Goal: Task Accomplishment & Management: Use online tool/utility

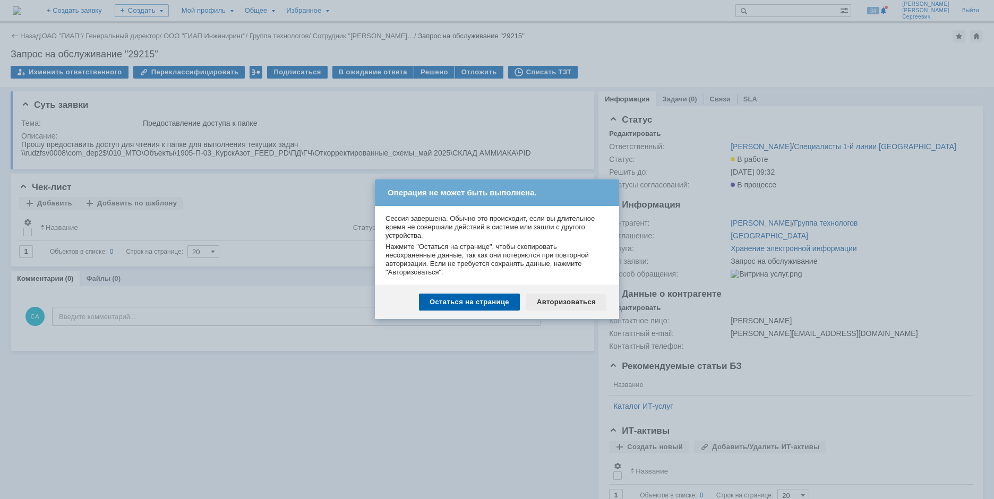
click at [592, 305] on div "Авторизоваться" at bounding box center [566, 302] width 80 height 17
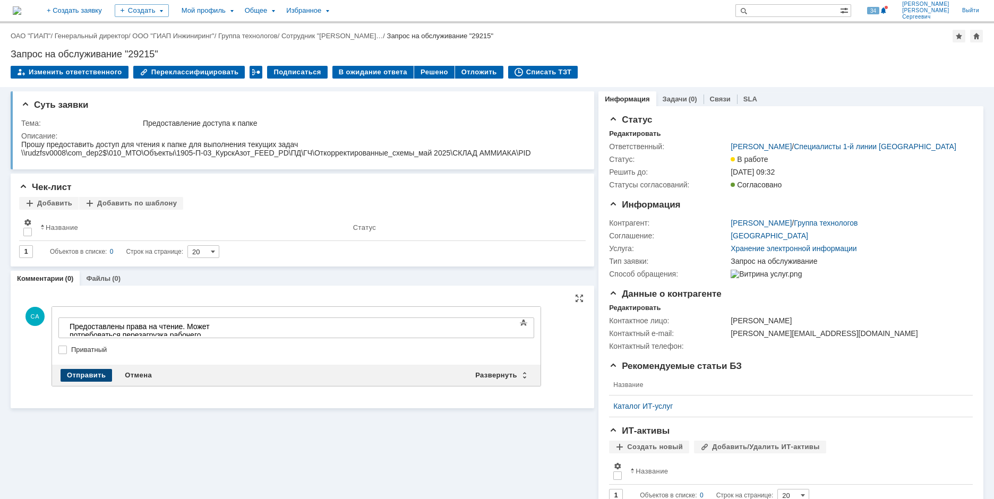
click at [82, 371] on div "Отправить" at bounding box center [86, 375] width 51 height 13
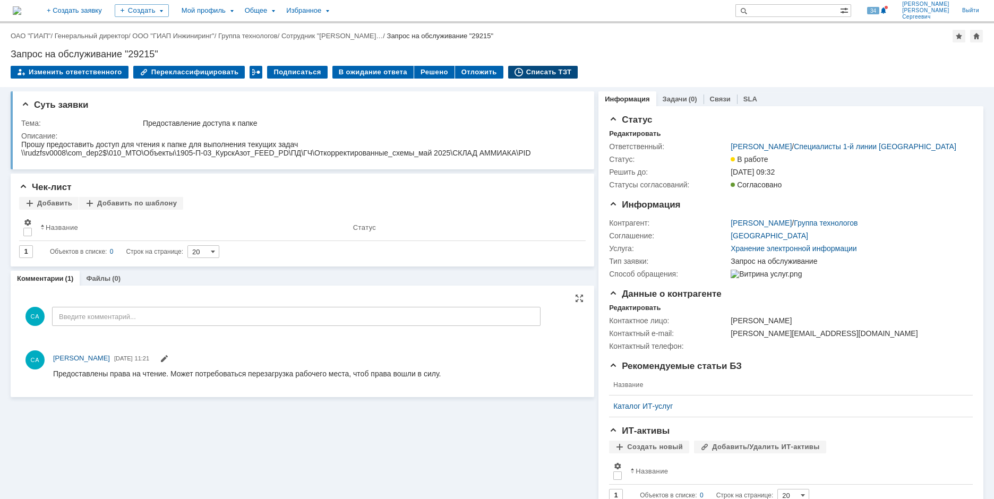
click at [528, 76] on div "Списать ТЗТ" at bounding box center [543, 72] width 70 height 13
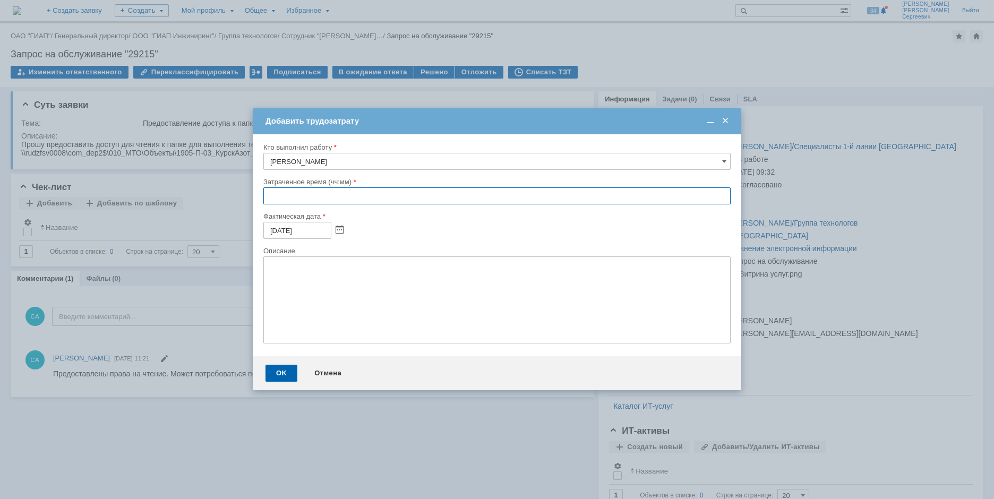
click at [269, 198] on input "text" at bounding box center [496, 195] width 467 height 17
type input "00:10"
click at [272, 373] on div "OK" at bounding box center [281, 373] width 32 height 17
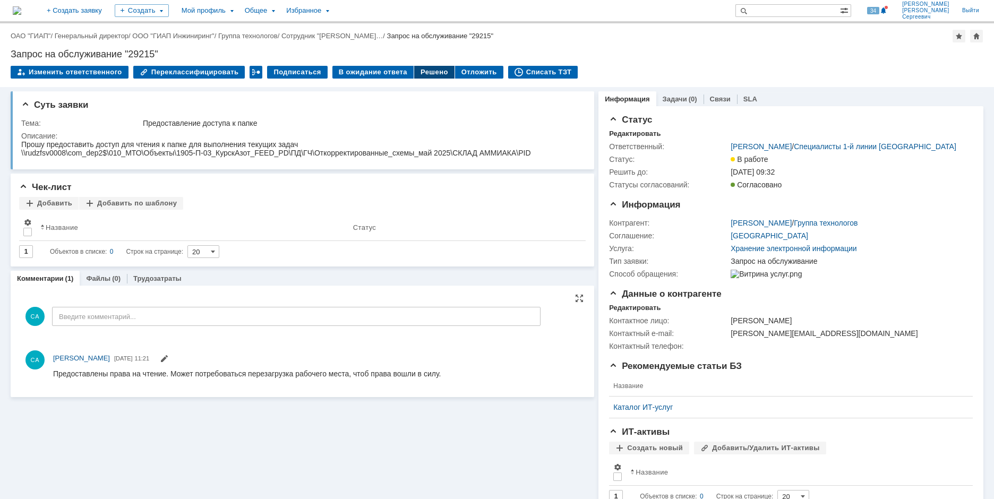
click at [416, 73] on div "Решено" at bounding box center [434, 72] width 40 height 13
